Goal: Task Accomplishment & Management: Complete application form

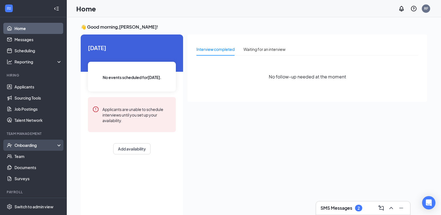
click at [51, 145] on div "Onboarding" at bounding box center [35, 145] width 43 height 6
click at [35, 177] on link "Onboarding Documents" at bounding box center [38, 178] width 48 height 11
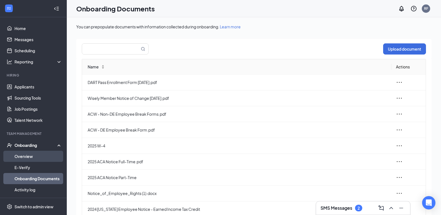
click at [30, 156] on link "Overview" at bounding box center [38, 156] width 48 height 11
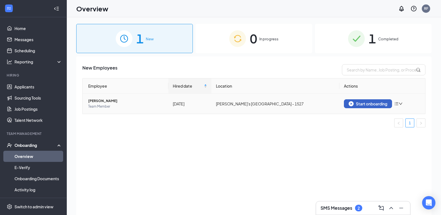
click at [370, 102] on div "Start onboarding" at bounding box center [367, 103] width 39 height 5
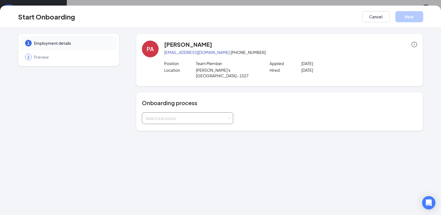
click at [231, 113] on div "Select a process" at bounding box center [187, 118] width 91 height 12
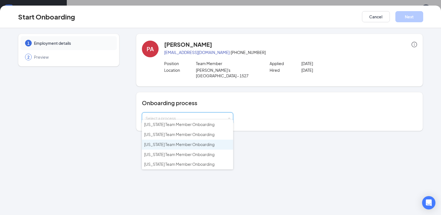
click at [213, 145] on span "[US_STATE] Team Member Onboarding" at bounding box center [179, 144] width 70 height 5
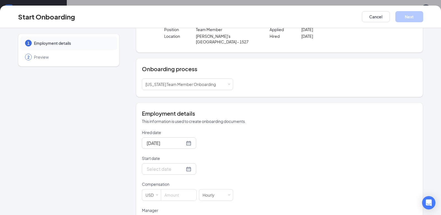
scroll to position [34, 0]
click at [156, 193] on span at bounding box center [157, 194] width 3 height 3
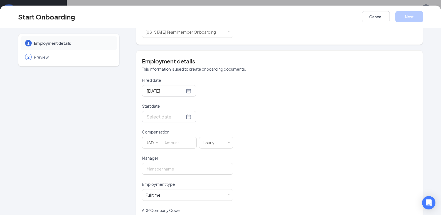
scroll to position [87, 0]
click at [183, 113] on div at bounding box center [168, 116] width 45 height 7
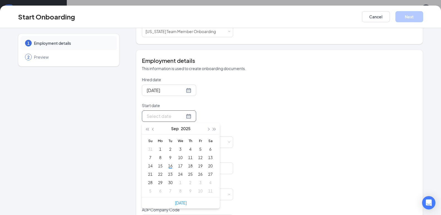
click at [183, 113] on div at bounding box center [168, 116] width 45 height 7
type input "[DATE]"
click at [157, 162] on div "15" at bounding box center [160, 165] width 7 height 7
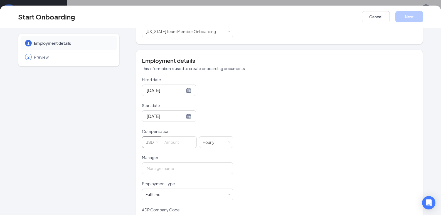
click at [156, 141] on span at bounding box center [157, 142] width 3 height 3
click at [146, 147] on li "USD" at bounding box center [149, 147] width 19 height 9
type input "0"
click at [193, 143] on span "Decrease Value" at bounding box center [194, 144] width 2 height 2
click at [172, 136] on input "0" at bounding box center [178, 141] width 35 height 11
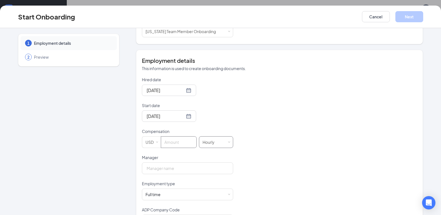
click at [228, 141] on span at bounding box center [229, 142] width 3 height 3
click at [202, 167] on li "Weekly" at bounding box center [213, 166] width 34 height 9
type input "0"
click at [193, 143] on span "Decrease Value" at bounding box center [194, 144] width 2 height 2
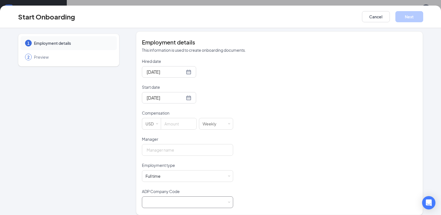
click at [157, 196] on div at bounding box center [187, 201] width 84 height 11
drag, startPoint x: 222, startPoint y: 149, endPoint x: 223, endPoint y: 143, distance: 5.9
click at [223, 143] on body "Home Messages Scheduling Reporting Hiring Applicants Sourcing Tools Job Posting…" at bounding box center [220, 107] width 441 height 215
click at [237, 161] on div "Hired date [DATE] Start date [DATE] [DATE] Su Mo Tu We Th Fr Sa 31 1 2 3 4 5 6 …" at bounding box center [279, 133] width 275 height 150
type input "0"
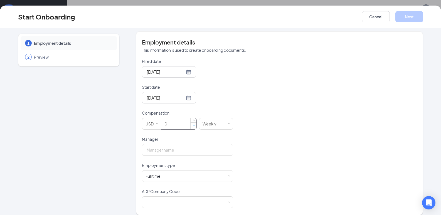
drag, startPoint x: 191, startPoint y: 120, endPoint x: 183, endPoint y: 121, distance: 8.1
click at [193, 125] on span "Decrease Value" at bounding box center [194, 126] width 2 height 2
click at [173, 118] on input "0" at bounding box center [178, 123] width 35 height 11
type input "1"
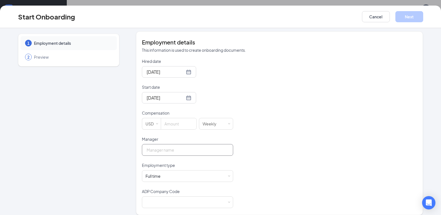
click at [174, 146] on input "Manager" at bounding box center [187, 150] width 91 height 12
type input "[PERSON_NAME]"
click at [169, 170] on div "Full time Works 30+ hours per week and is reasonably expected to work" at bounding box center [187, 175] width 84 height 11
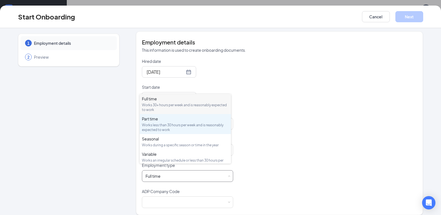
click at [163, 126] on div "Works less than 30 hours per week and is reasonably expected to work" at bounding box center [185, 127] width 87 height 9
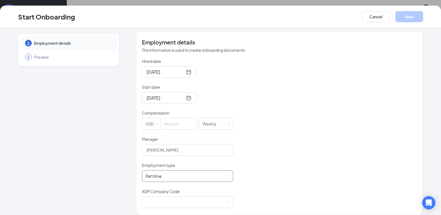
click at [228, 175] on span at bounding box center [229, 176] width 3 height 3
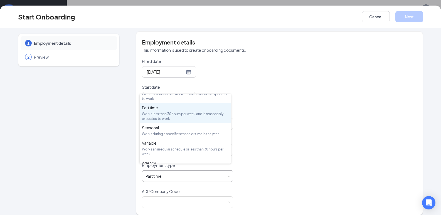
scroll to position [26, 0]
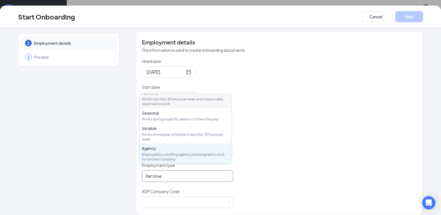
click at [161, 156] on div "Employed by a staffing agency and assigned to work for another company" at bounding box center [185, 156] width 87 height 9
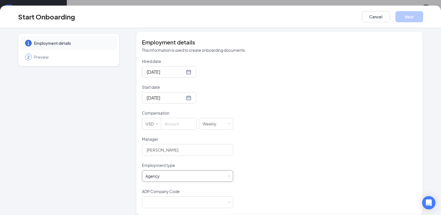
click at [228, 175] on span at bounding box center [229, 176] width 3 height 3
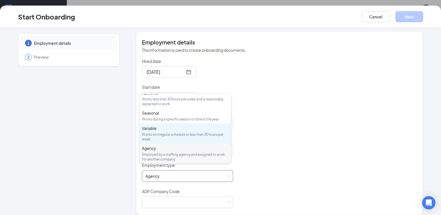
click at [188, 135] on div "Works an irregular schedule or less than 30 hours per week" at bounding box center [185, 136] width 87 height 9
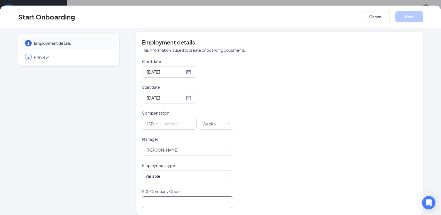
click at [152, 196] on div at bounding box center [187, 201] width 84 height 11
drag, startPoint x: 230, startPoint y: 164, endPoint x: 235, endPoint y: 147, distance: 17.5
click at [235, 147] on body "Home Messages Scheduling Reporting Hiring Applicants Sourcing Tools Job Posting…" at bounding box center [220, 82] width 441 height 215
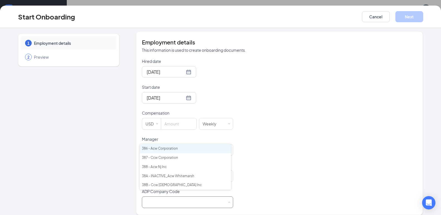
click at [229, 144] on li "386 - Acw Corporation" at bounding box center [185, 148] width 91 height 9
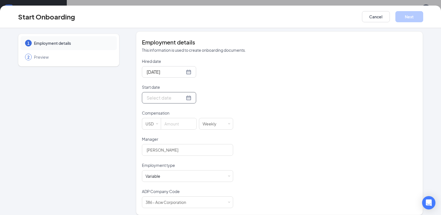
click at [183, 95] on div at bounding box center [168, 97] width 45 height 7
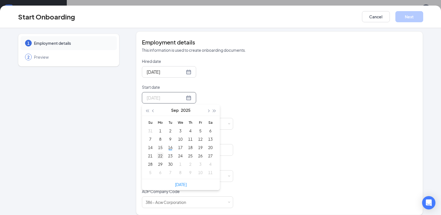
type input "[DATE]"
click at [157, 152] on div "22" at bounding box center [160, 155] width 7 height 7
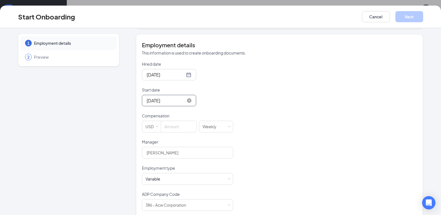
scroll to position [105, 0]
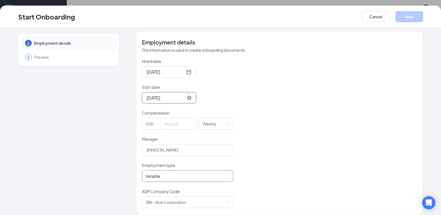
click at [228, 175] on span at bounding box center [229, 176] width 3 height 3
